Goal: Check status: Check status

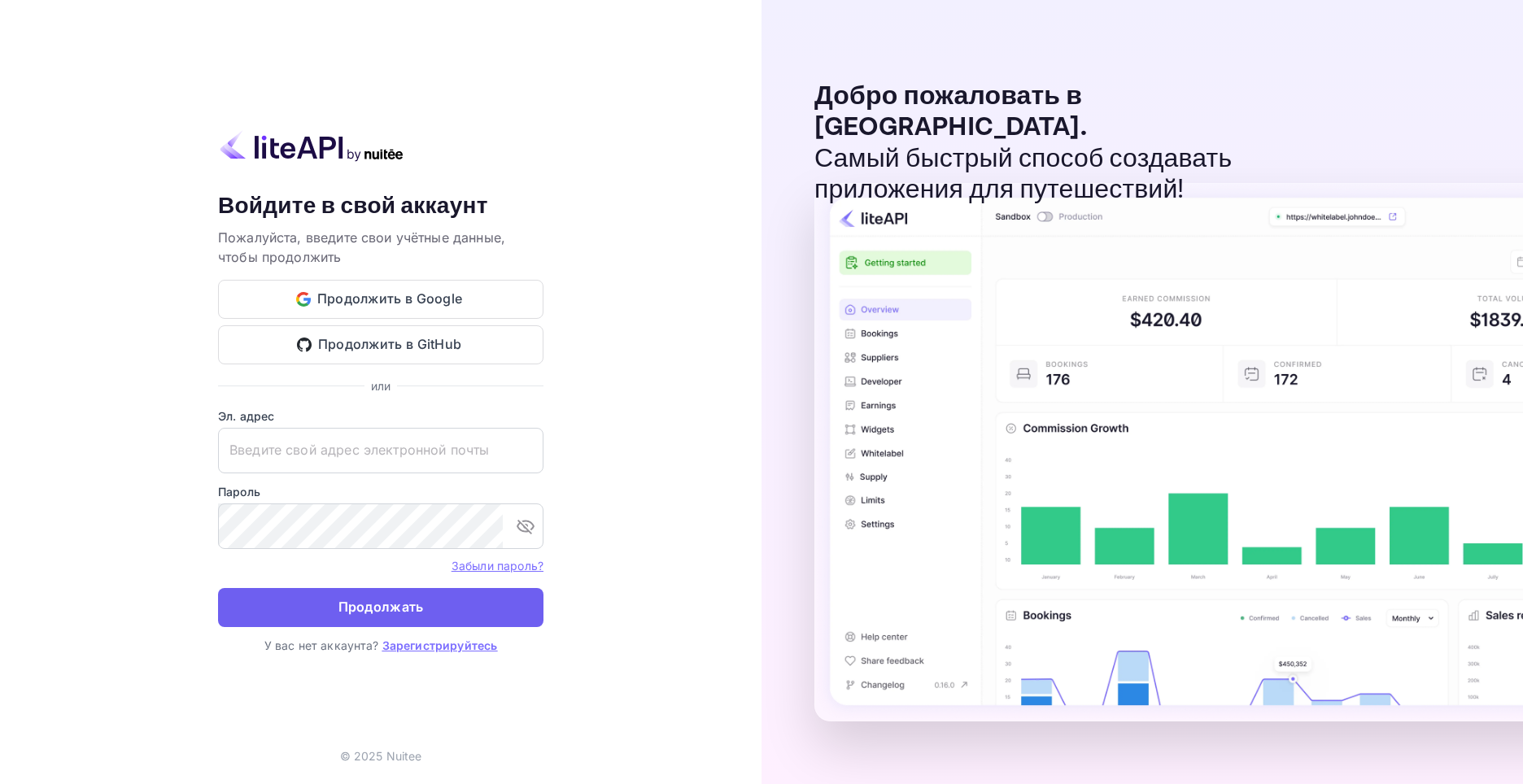
type input "[EMAIL_ADDRESS][DOMAIN_NAME]"
click at [463, 613] on button "Продолжать" at bounding box center [381, 607] width 326 height 39
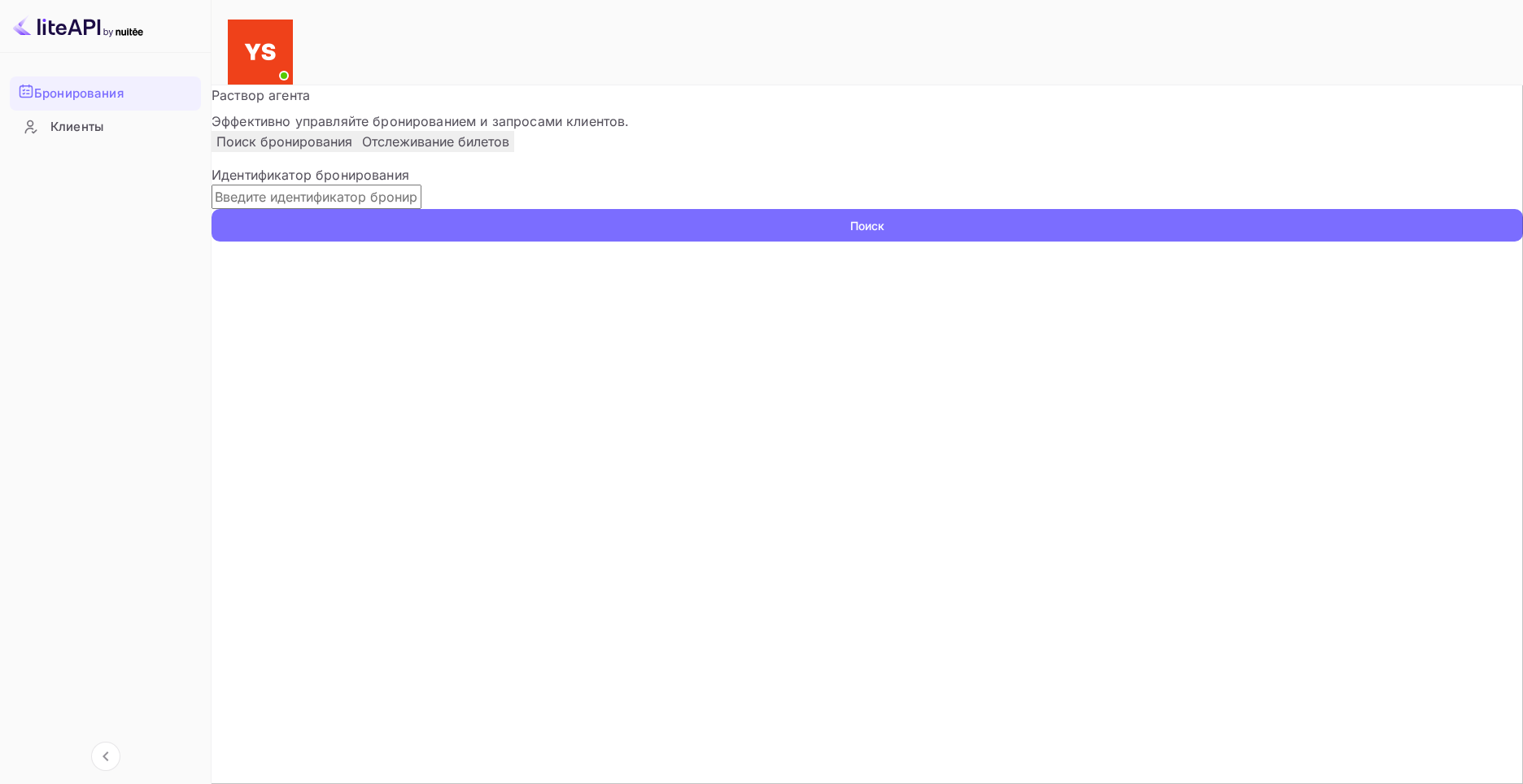
paste input "9446010"
type input "9446010"
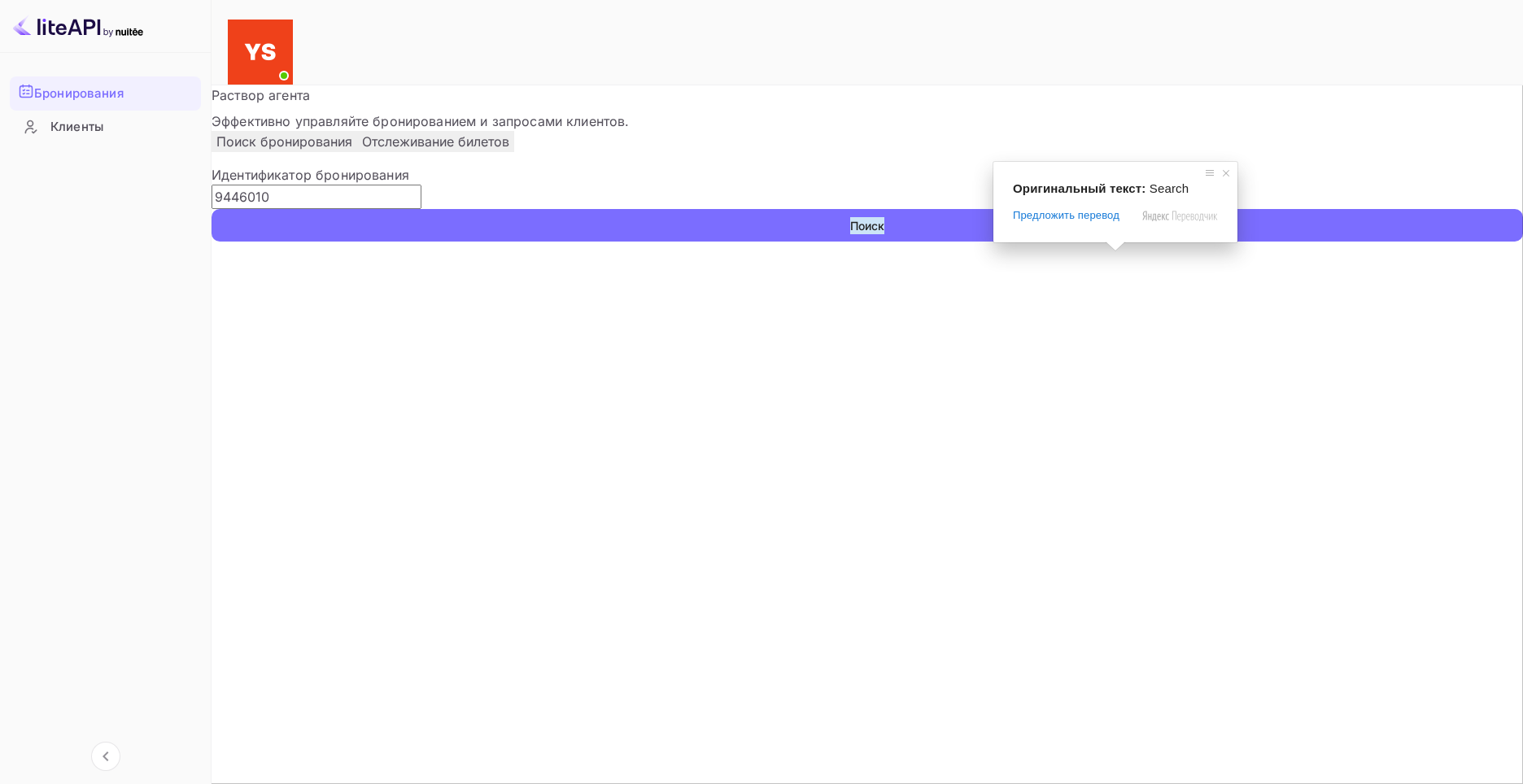
click at [1113, 251] on span at bounding box center [1116, 246] width 22 height 10
click at [885, 235] on ya-tr-span "Поиск" at bounding box center [867, 225] width 34 height 17
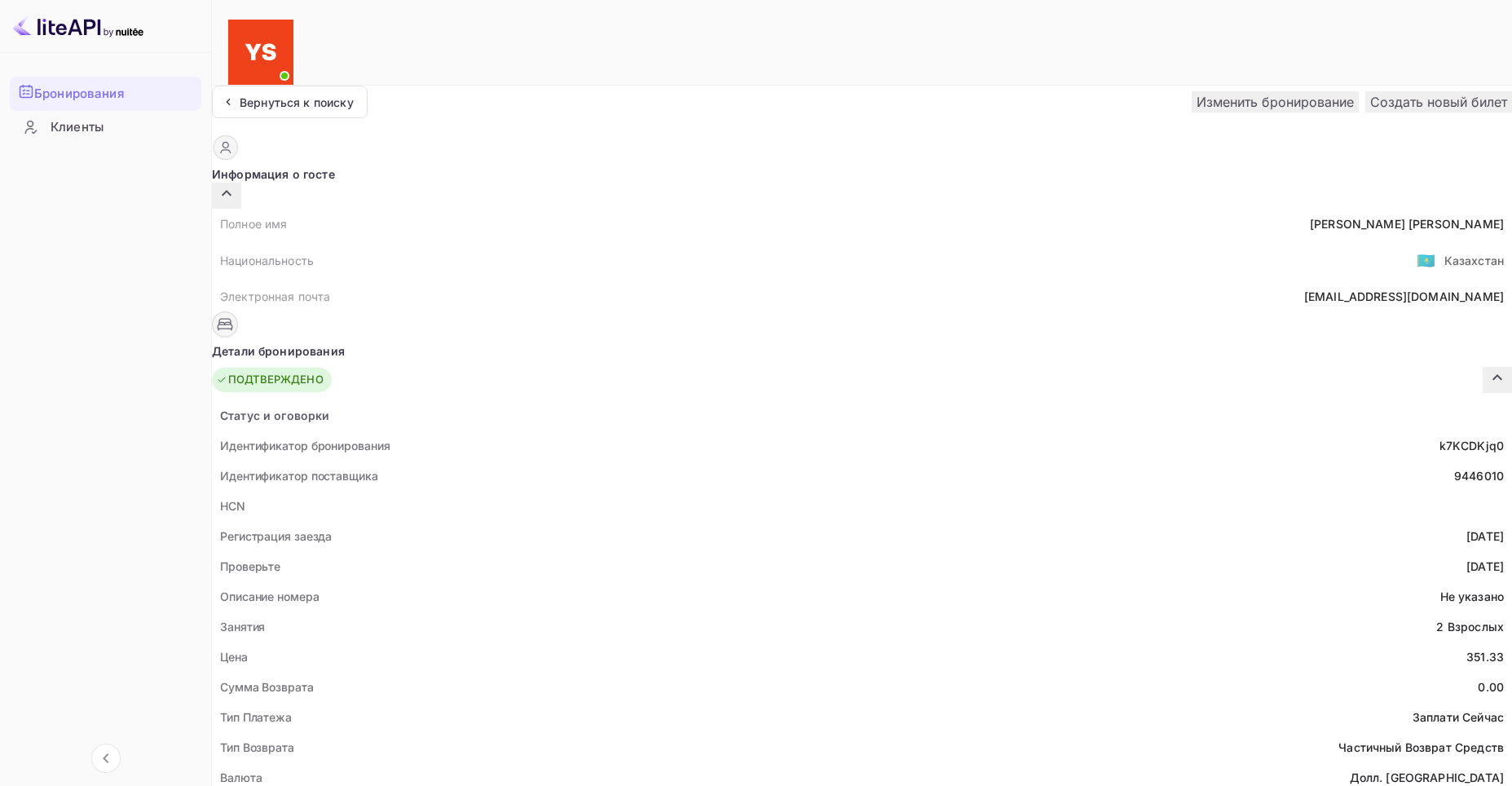
click at [293, 32] on img at bounding box center [261, 52] width 66 height 66
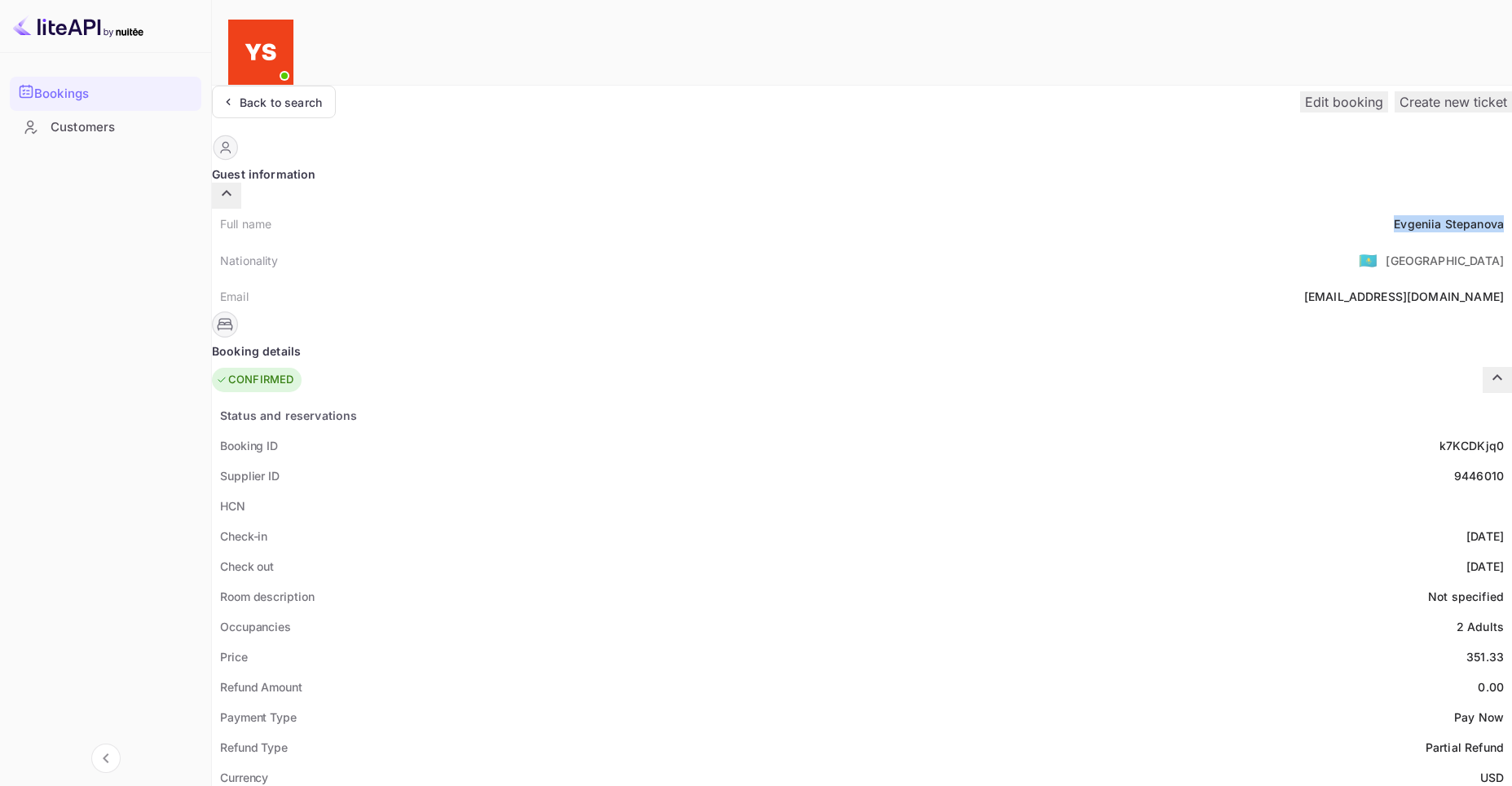
drag, startPoint x: 729, startPoint y: 195, endPoint x: 840, endPoint y: 195, distance: 111.0
click at [840, 209] on div "Full name [PERSON_NAME]" at bounding box center [862, 224] width 1300 height 30
copy div "[PERSON_NAME]"
click at [585, 239] on div "Nationality 🇰🇿 [DEMOGRAPHIC_DATA]" at bounding box center [862, 260] width 1300 height 42
drag, startPoint x: 789, startPoint y: 435, endPoint x: 842, endPoint y: 438, distance: 53.1
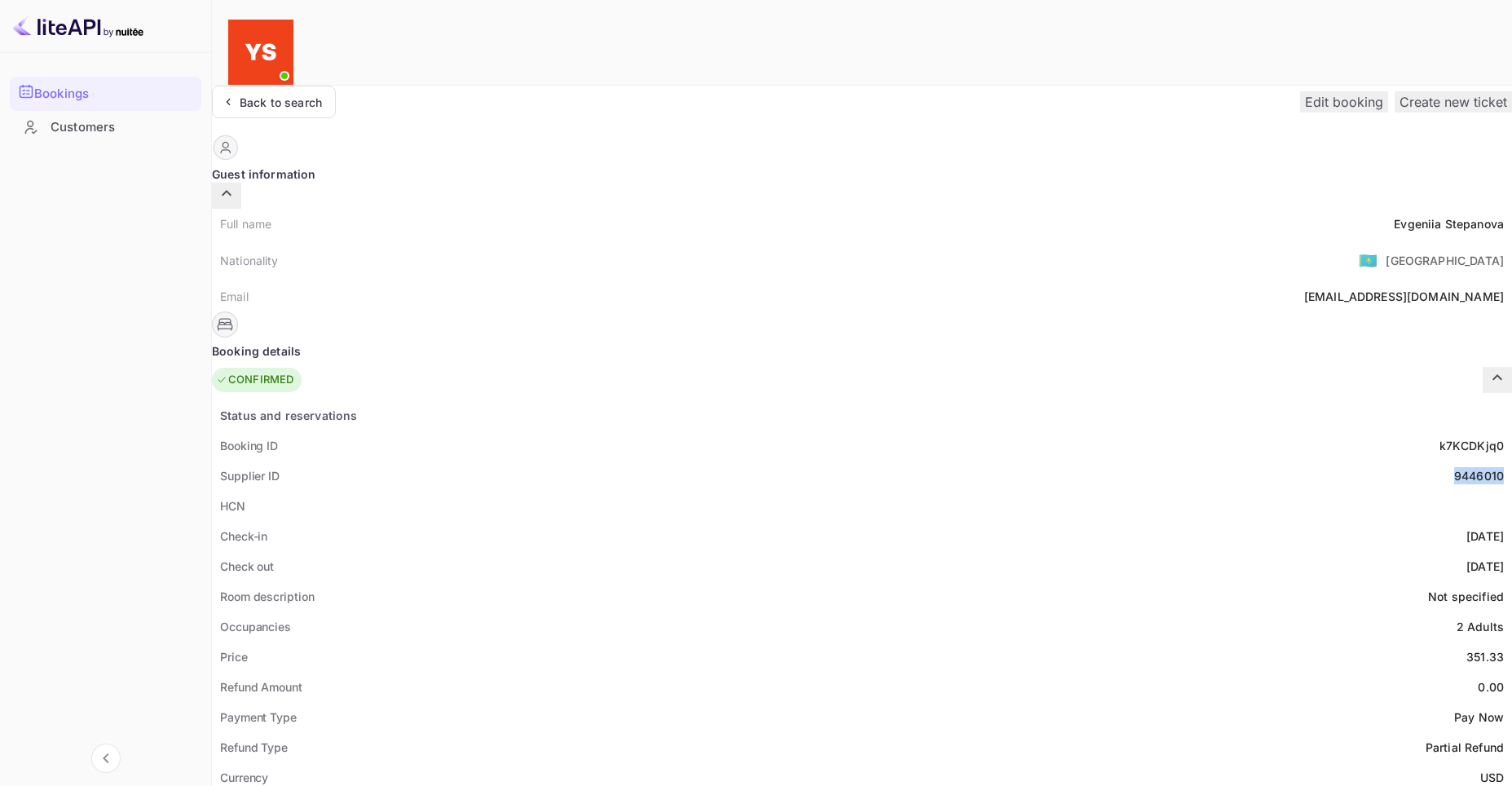
click at [842, 460] on div "Supplier ID 9446010" at bounding box center [862, 475] width 1300 height 30
copy div "9446010"
drag, startPoint x: 731, startPoint y: 193, endPoint x: 838, endPoint y: 202, distance: 107.4
click at [838, 209] on div "Full name [PERSON_NAME]" at bounding box center [862, 224] width 1300 height 30
copy div "[PERSON_NAME]"
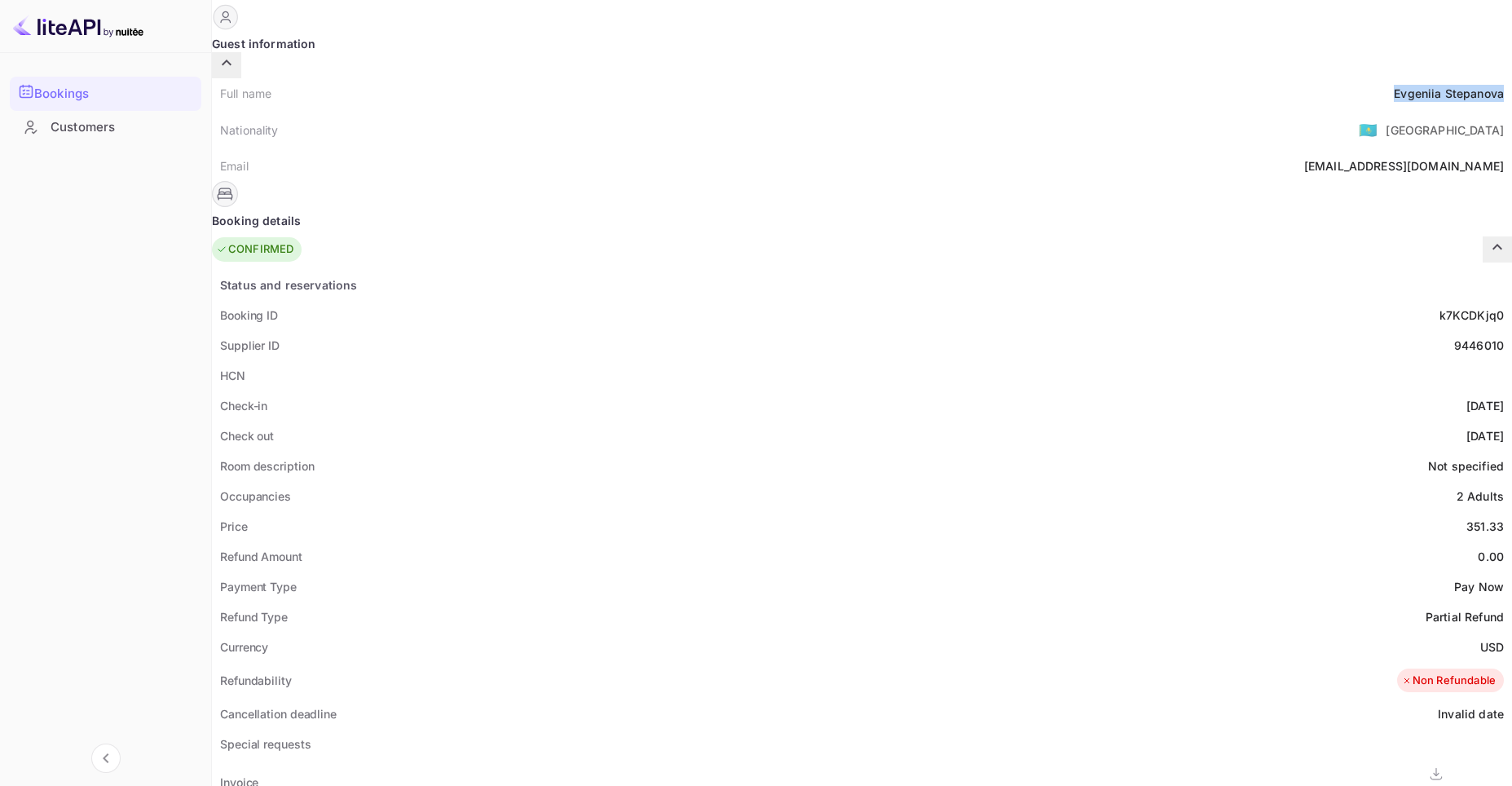
scroll to position [163, 0]
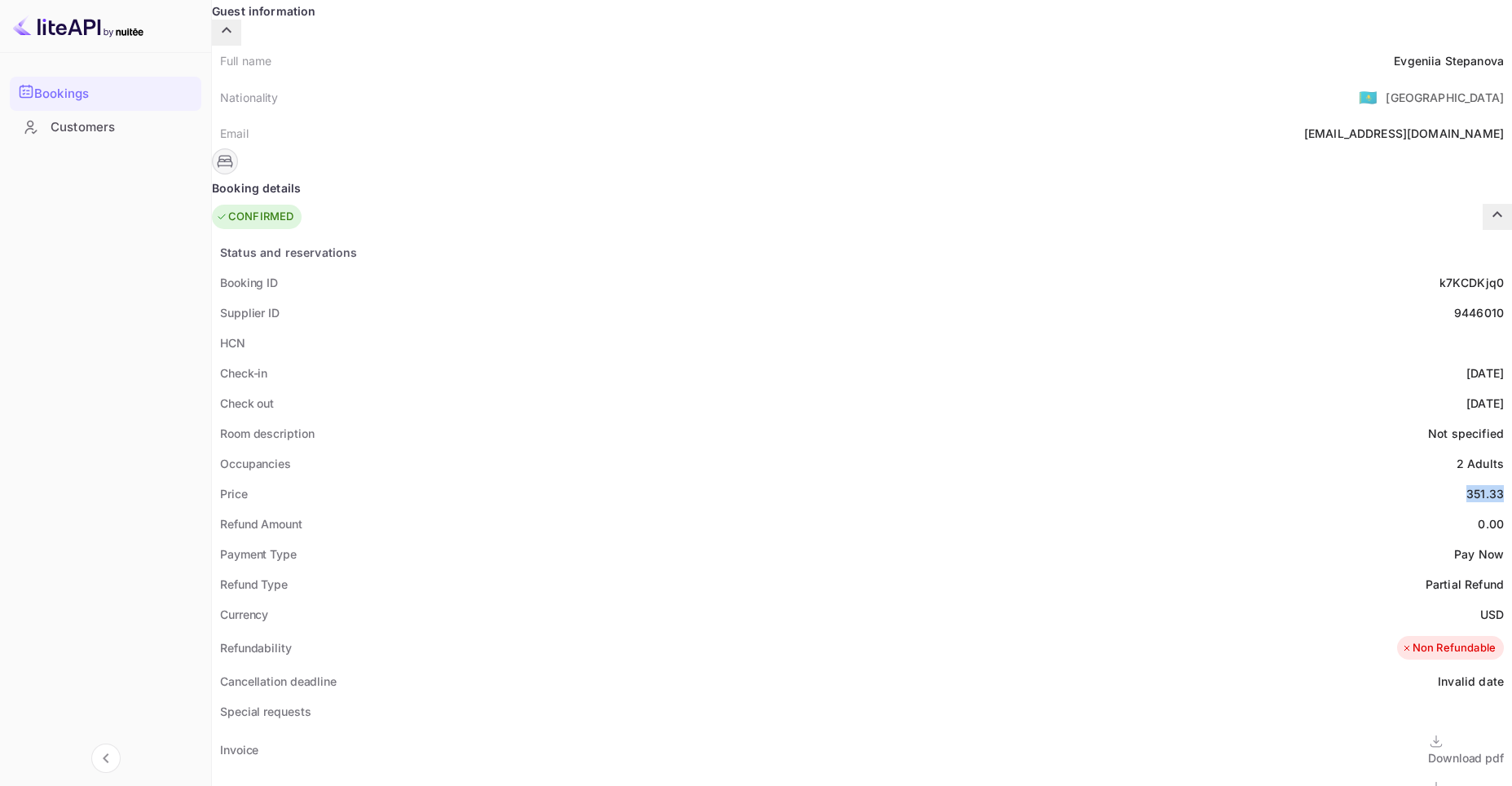
drag, startPoint x: 802, startPoint y: 454, endPoint x: 837, endPoint y: 454, distance: 35.0
click at [1467, 485] on div "351.33" at bounding box center [1485, 494] width 37 height 17
copy div "351.33"
click at [704, 508] on div "Refund Amount 0.00" at bounding box center [862, 523] width 1300 height 30
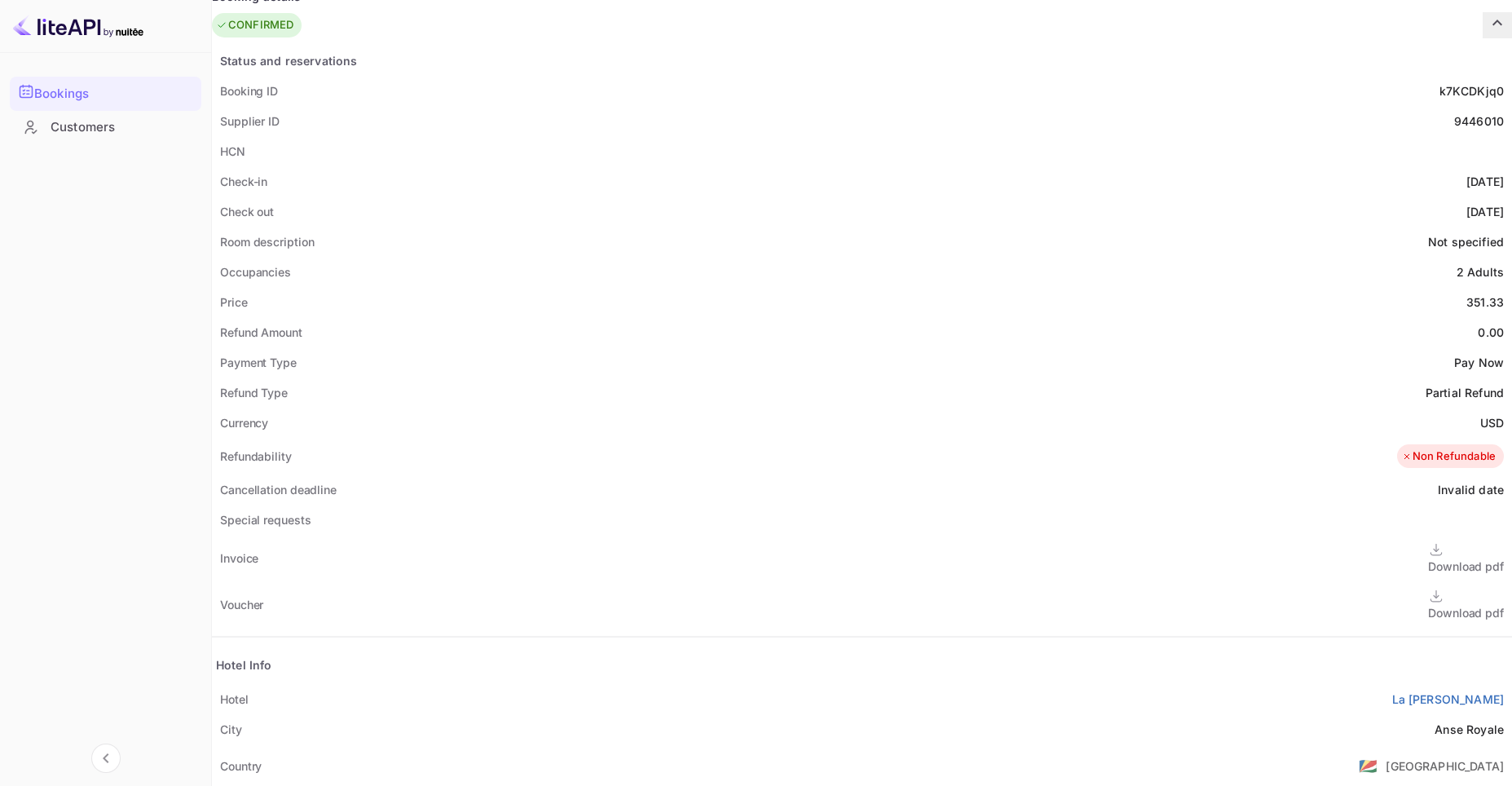
scroll to position [327, 0]
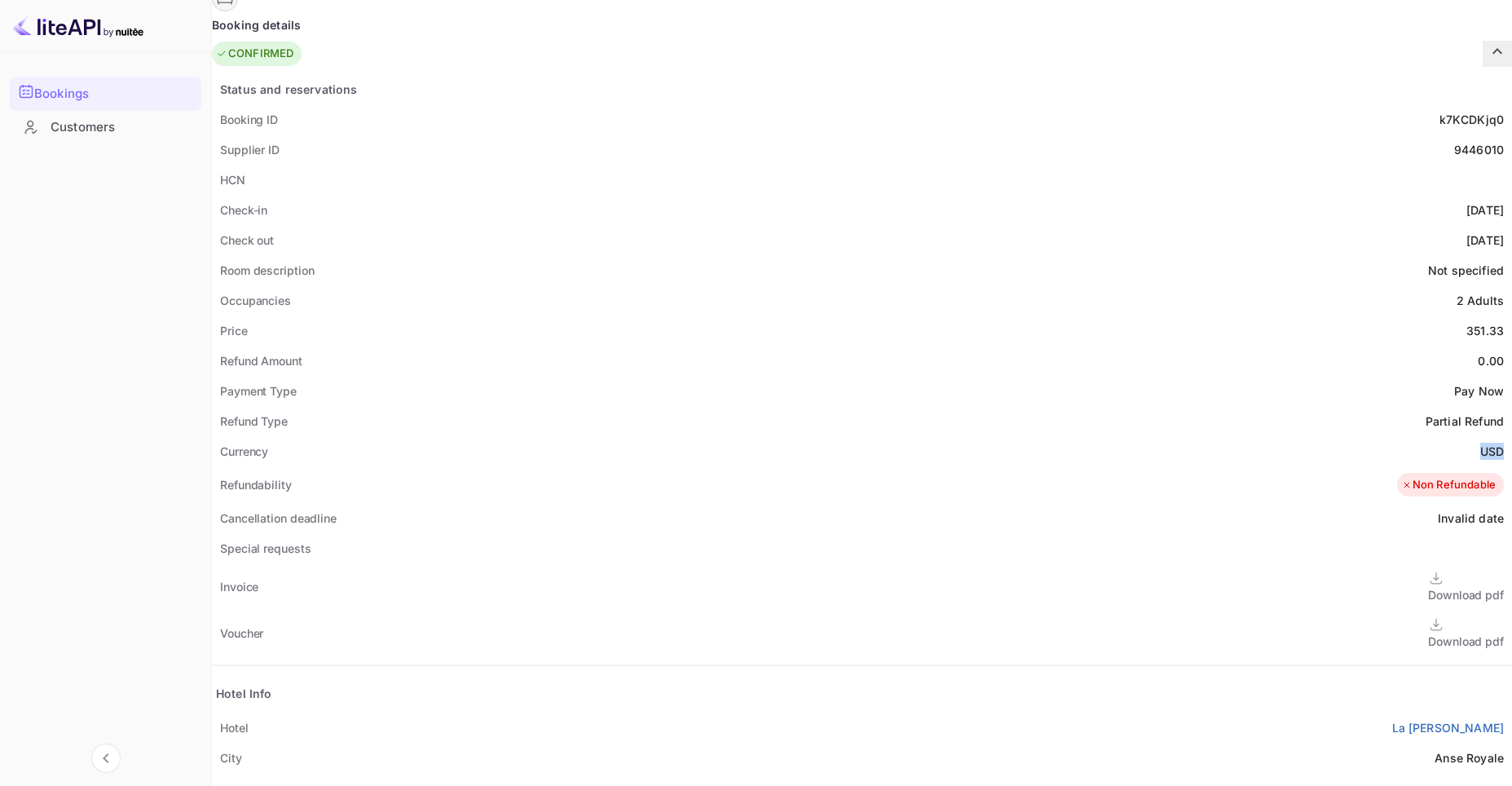
drag, startPoint x: 817, startPoint y: 410, endPoint x: 844, endPoint y: 413, distance: 27.2
click at [844, 436] on div "Currency USD" at bounding box center [862, 451] width 1300 height 30
copy ya-tr-span "USD"
